Goal: Task Accomplishment & Management: Manage account settings

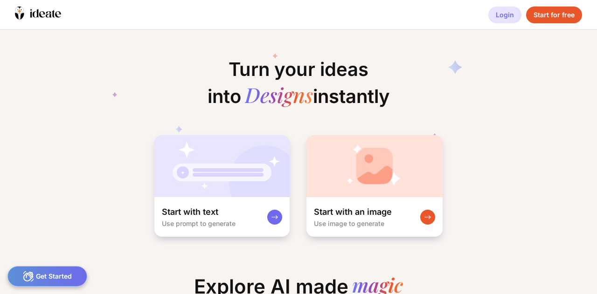
click at [508, 13] on div "Login" at bounding box center [504, 15] width 33 height 17
click at [512, 15] on div "Login" at bounding box center [504, 15] width 33 height 17
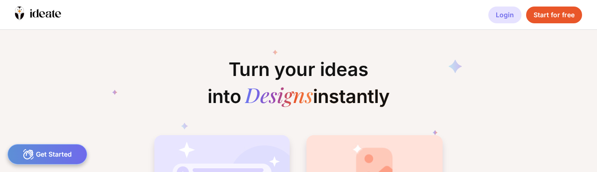
click at [514, 15] on div "Login" at bounding box center [504, 15] width 33 height 17
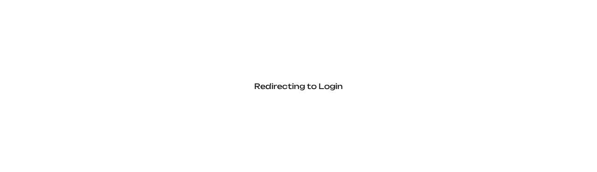
drag, startPoint x: 495, startPoint y: 69, endPoint x: 459, endPoint y: 43, distance: 44.8
click at [487, 68] on div "Redirecting to Login" at bounding box center [298, 86] width 597 height 172
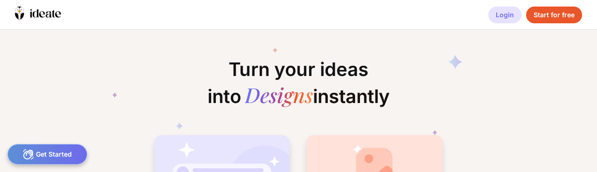
click at [497, 6] on div "Login Start for free" at bounding box center [542, 14] width 109 height 29
click at [496, 17] on div "Login" at bounding box center [504, 15] width 33 height 17
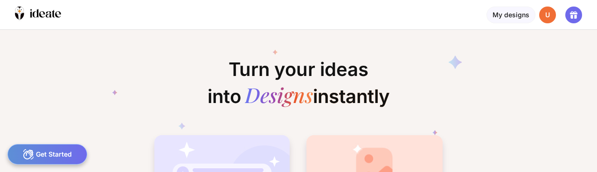
scroll to position [0, 7]
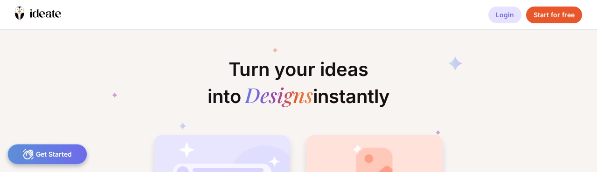
click at [513, 16] on div "Login" at bounding box center [504, 15] width 33 height 17
click at [497, 19] on div "Login" at bounding box center [504, 15] width 33 height 17
click at [496, 10] on div "Login" at bounding box center [504, 15] width 33 height 17
click at [504, 16] on div "Login" at bounding box center [504, 15] width 33 height 17
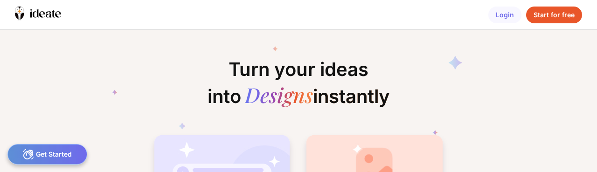
scroll to position [0, 323]
click at [501, 14] on div "Login" at bounding box center [504, 15] width 33 height 17
click at [508, 9] on div "Login" at bounding box center [504, 15] width 33 height 17
click at [500, 21] on div "Login" at bounding box center [504, 15] width 33 height 17
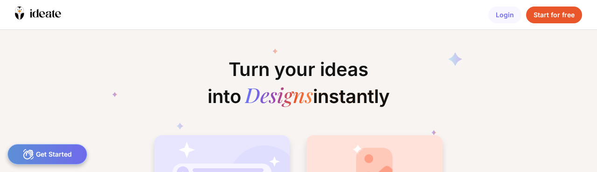
click at [515, 3] on div "Login Start for free" at bounding box center [542, 14] width 109 height 29
click at [512, 7] on div "Login" at bounding box center [504, 15] width 33 height 17
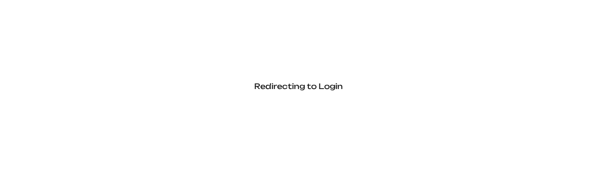
click at [510, 11] on div "Redirecting to Login" at bounding box center [298, 86] width 597 height 172
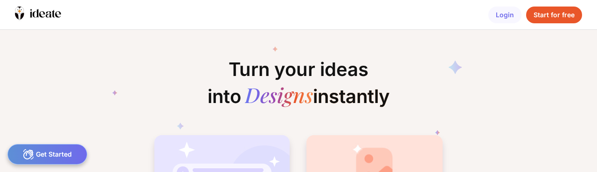
scroll to position [0, 42]
click at [500, 18] on div "Login" at bounding box center [504, 15] width 33 height 17
click at [501, 14] on div "Login" at bounding box center [504, 15] width 33 height 17
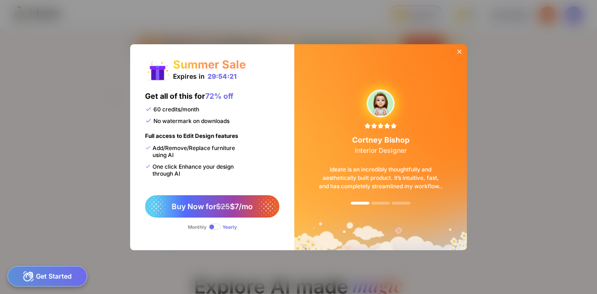
click at [460, 50] on icon at bounding box center [459, 51] width 4 height 4
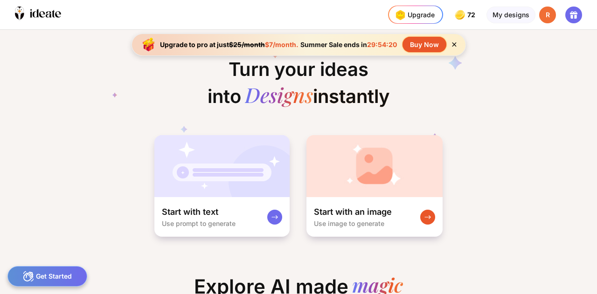
click at [537, 12] on div "Upgrade 72 72 72 72 credits left Upgrade My designs R" at bounding box center [492, 14] width 209 height 29
click at [547, 11] on div "R" at bounding box center [547, 15] width 17 height 17
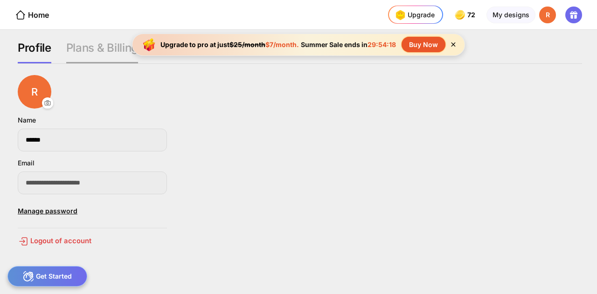
click at [91, 47] on div "Plans & Billing" at bounding box center [102, 52] width 72 height 22
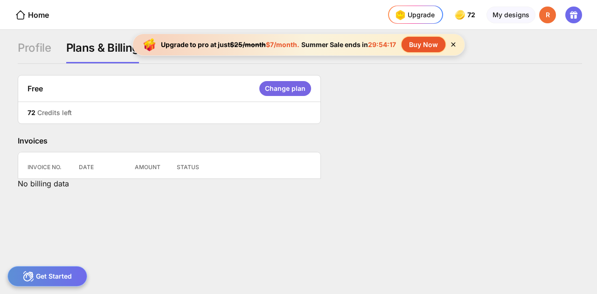
drag, startPoint x: 27, startPoint y: 57, endPoint x: 52, endPoint y: 59, distance: 25.2
click at [29, 57] on div "Profile" at bounding box center [35, 52] width 34 height 22
